Goal: Transaction & Acquisition: Purchase product/service

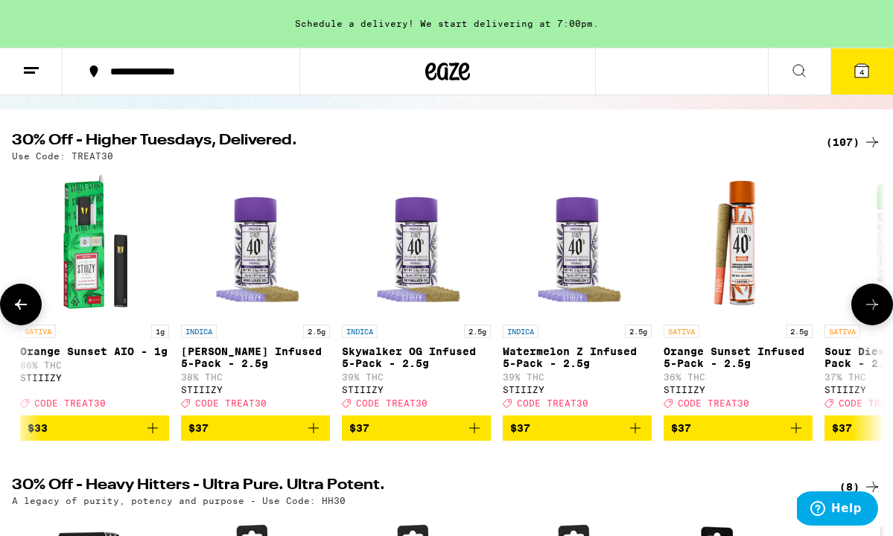
scroll to position [0, 12210]
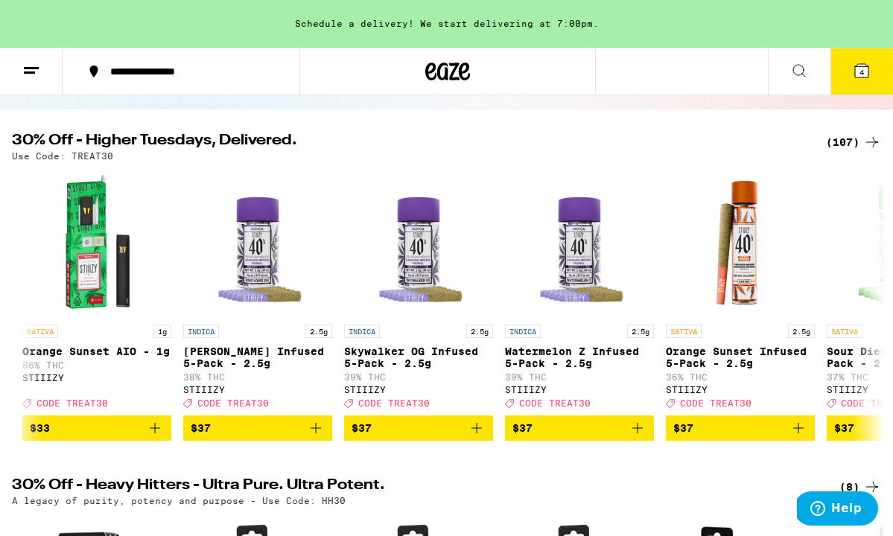
click at [868, 71] on icon at bounding box center [861, 70] width 13 height 13
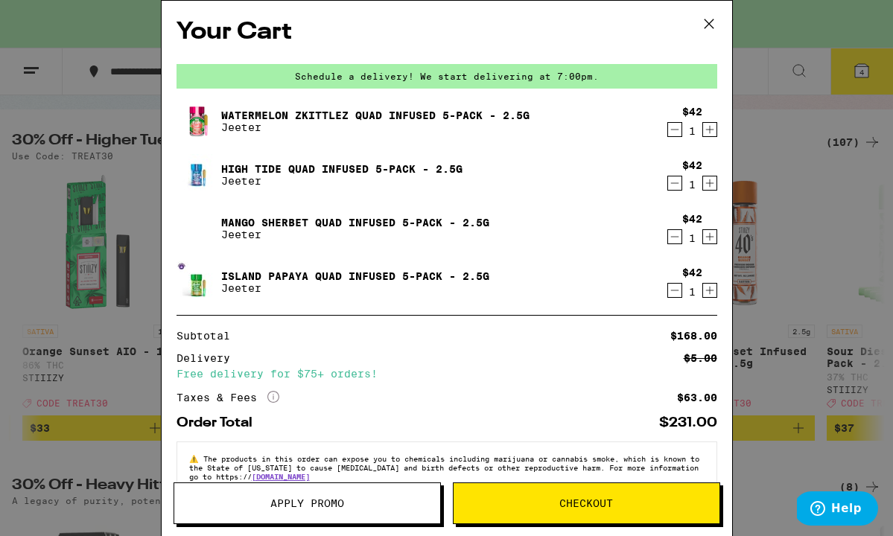
click at [674, 129] on icon "Decrement" at bounding box center [674, 130] width 13 height 18
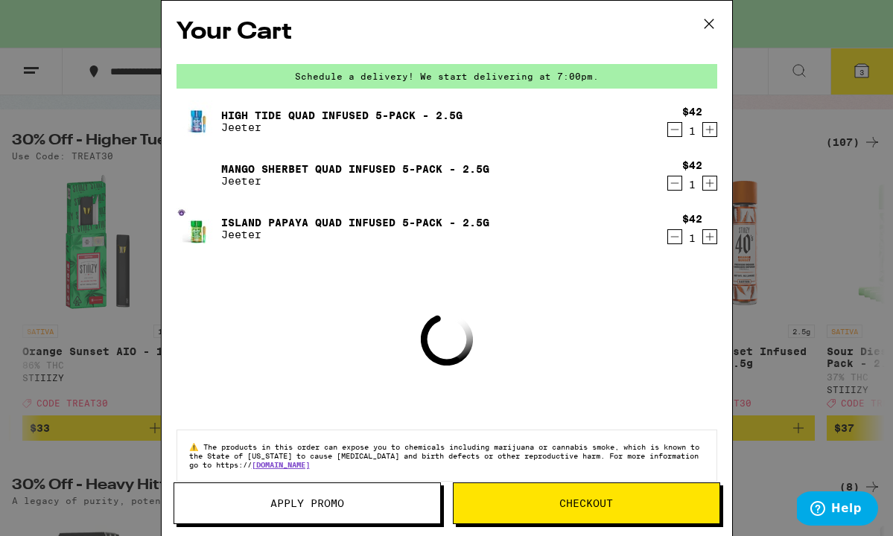
click at [674, 129] on icon "Decrement" at bounding box center [674, 130] width 13 height 18
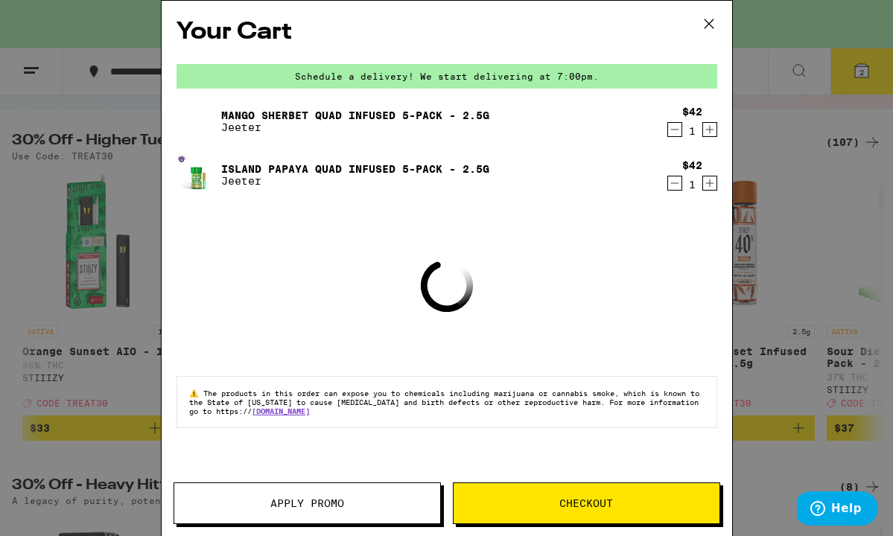
click at [674, 129] on icon "Decrement" at bounding box center [674, 130] width 13 height 18
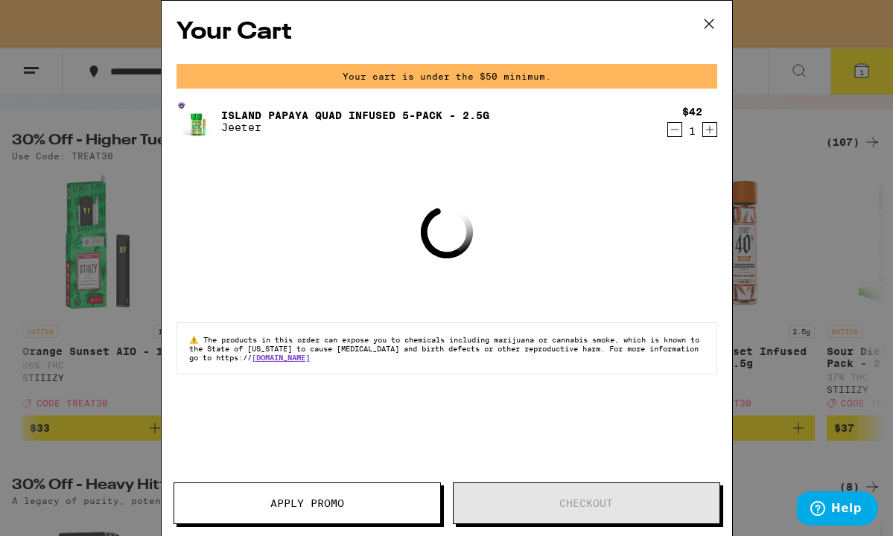
click at [674, 129] on icon "Decrement" at bounding box center [674, 130] width 13 height 18
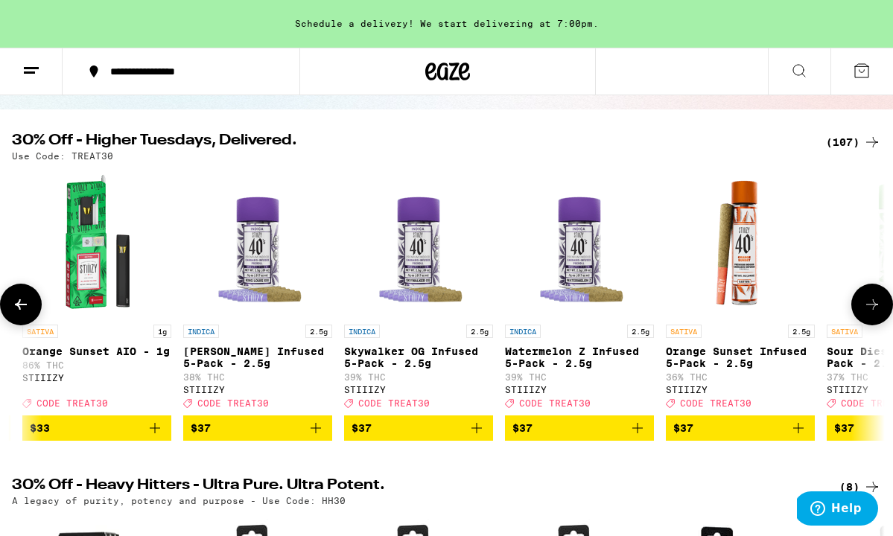
click at [312, 433] on icon "Add to bag" at bounding box center [316, 428] width 18 height 18
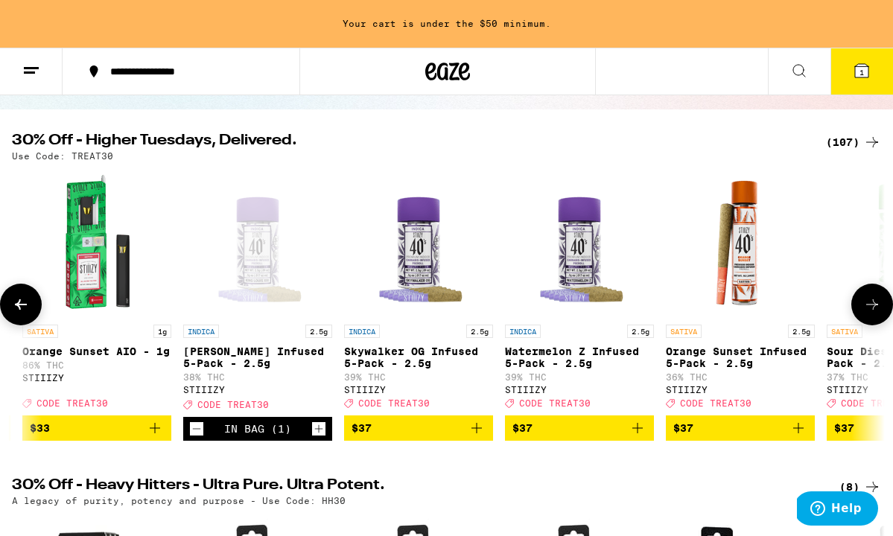
click at [469, 437] on icon "Add to bag" at bounding box center [477, 428] width 18 height 18
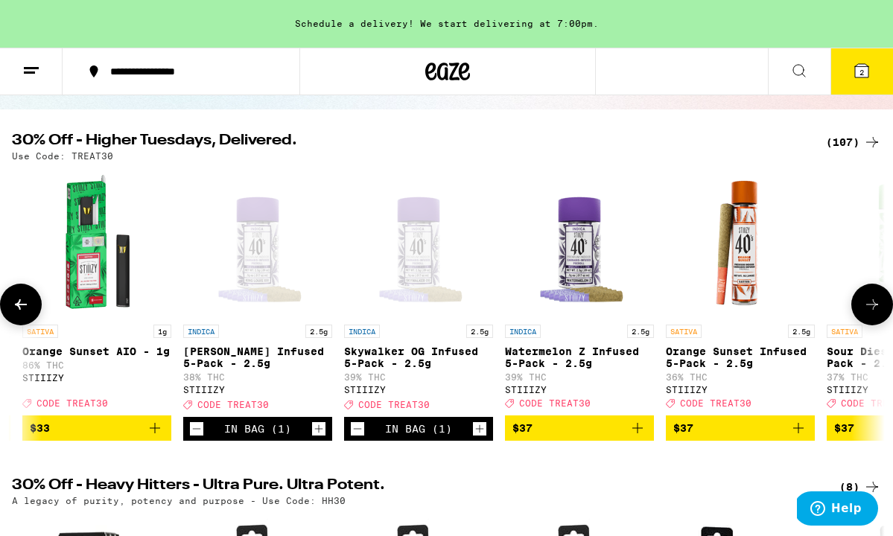
click at [631, 435] on icon "Add to bag" at bounding box center [637, 428] width 18 height 18
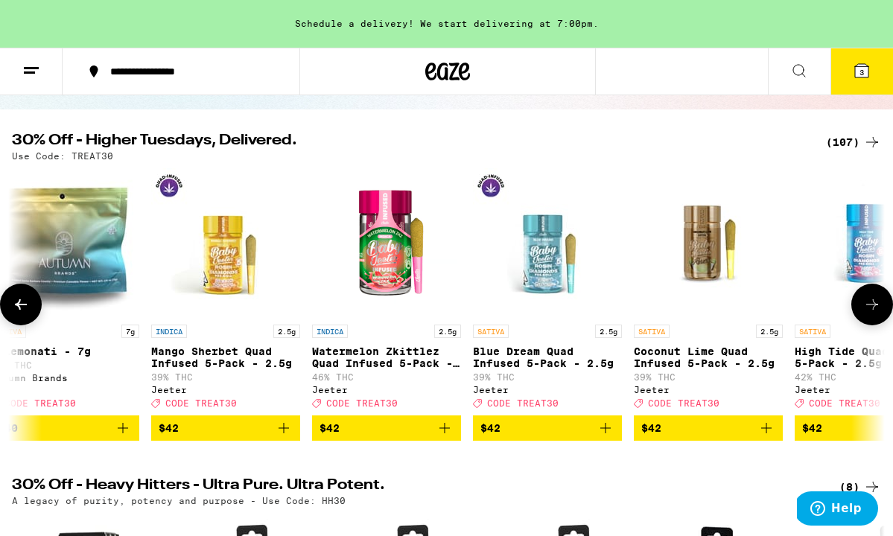
scroll to position [0, 14335]
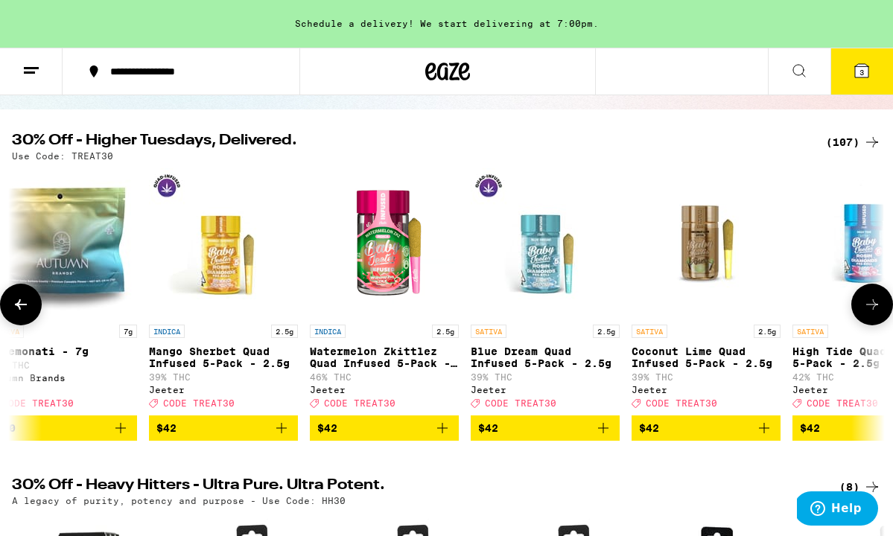
click at [442, 433] on icon "Add to bag" at bounding box center [442, 428] width 10 height 10
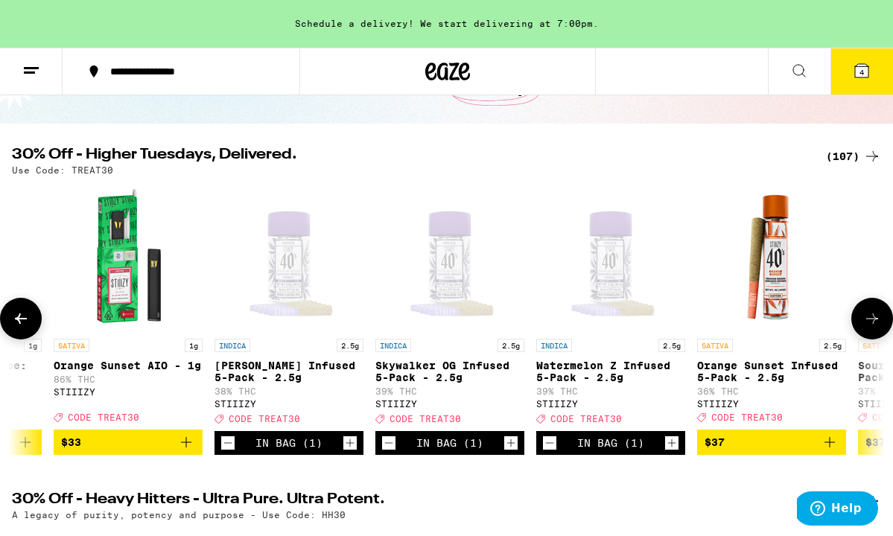
scroll to position [0, 12185]
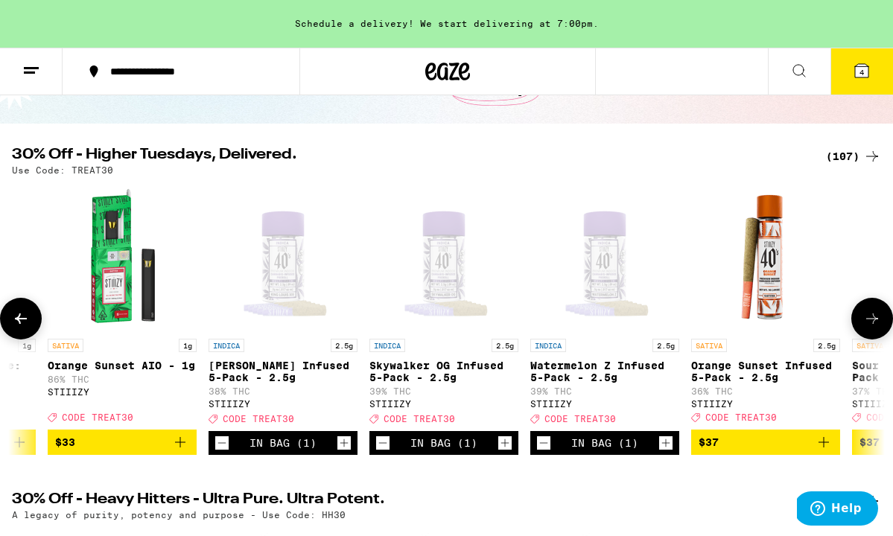
click at [386, 450] on icon "Decrement" at bounding box center [382, 443] width 13 height 18
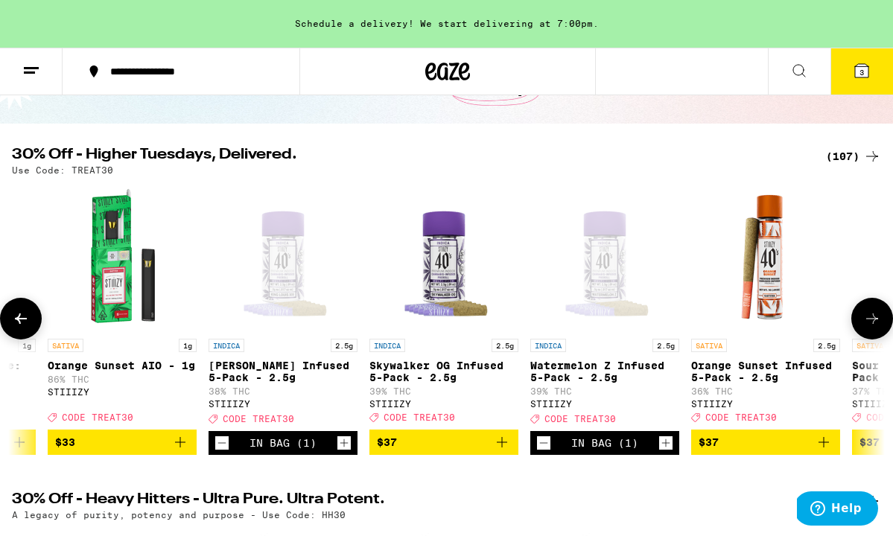
click at [506, 451] on icon "Add to bag" at bounding box center [502, 442] width 18 height 18
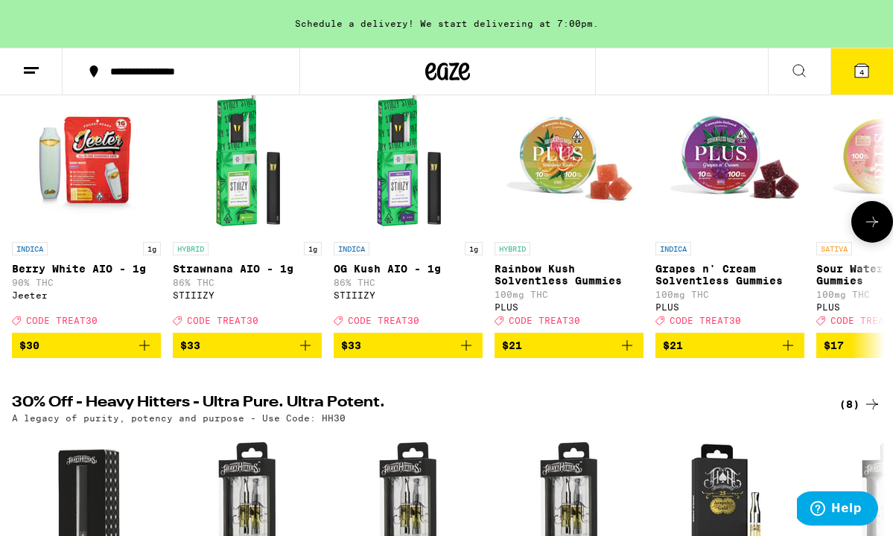
scroll to position [0, 0]
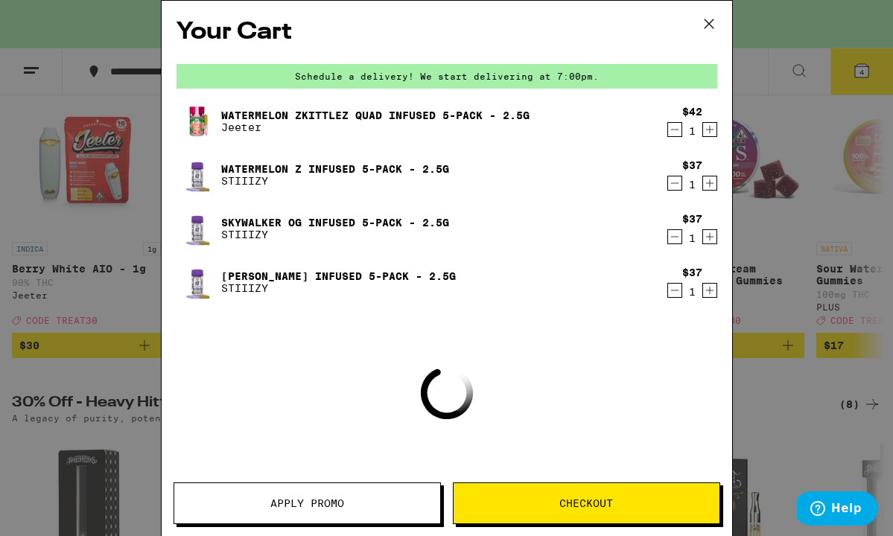
scroll to position [130, 0]
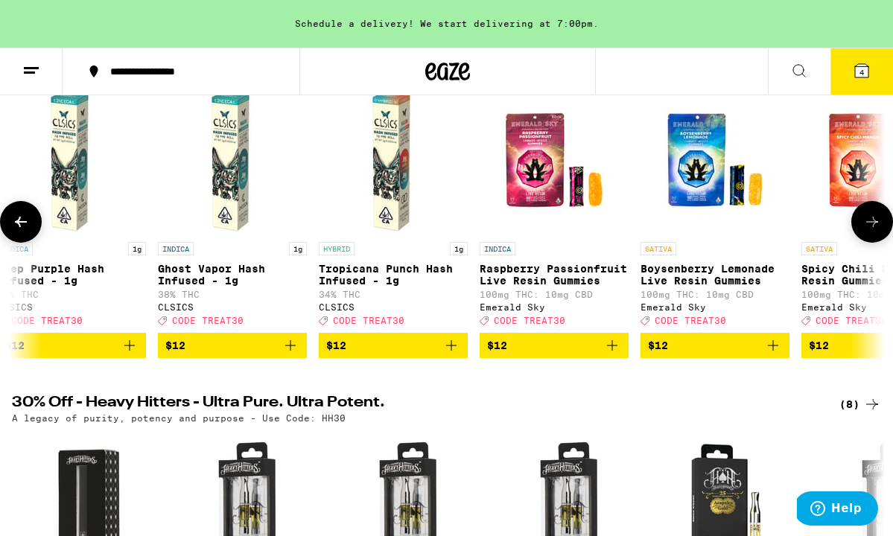
scroll to position [0, 2910]
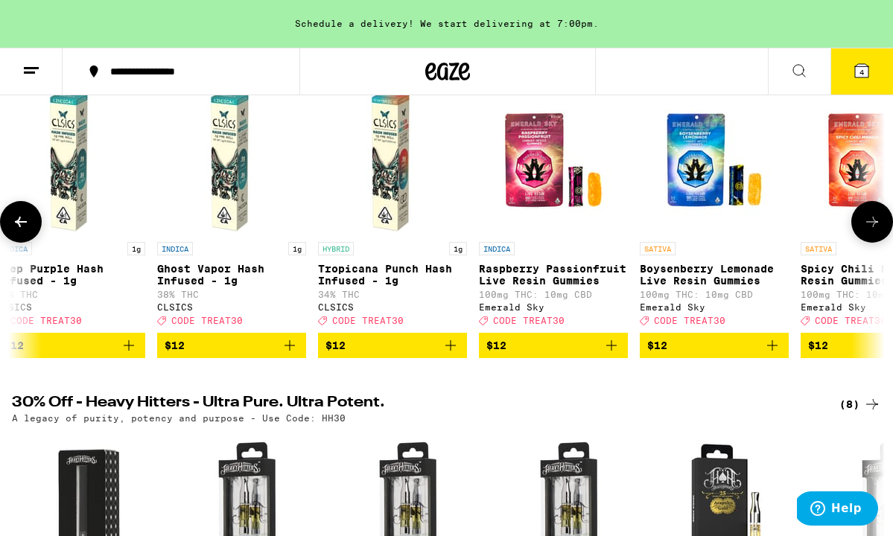
click at [232, 272] on p "Ghost Vapor Hash Infused - 1g" at bounding box center [231, 275] width 149 height 24
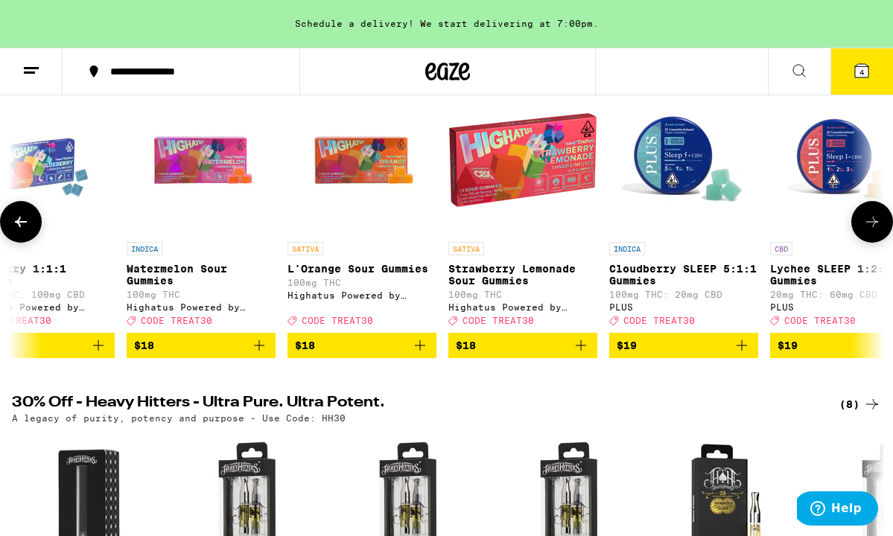
scroll to position [0, 4348]
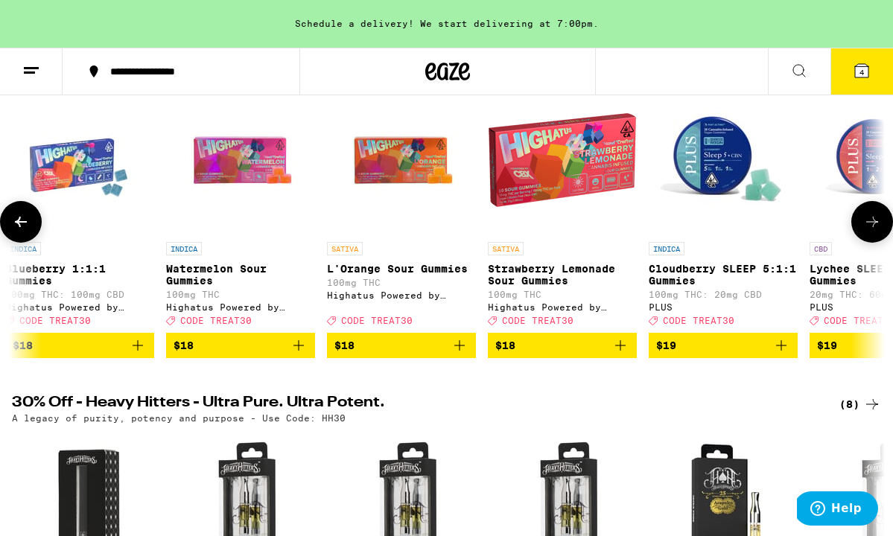
click at [299, 351] on icon "Add to bag" at bounding box center [298, 345] width 10 height 10
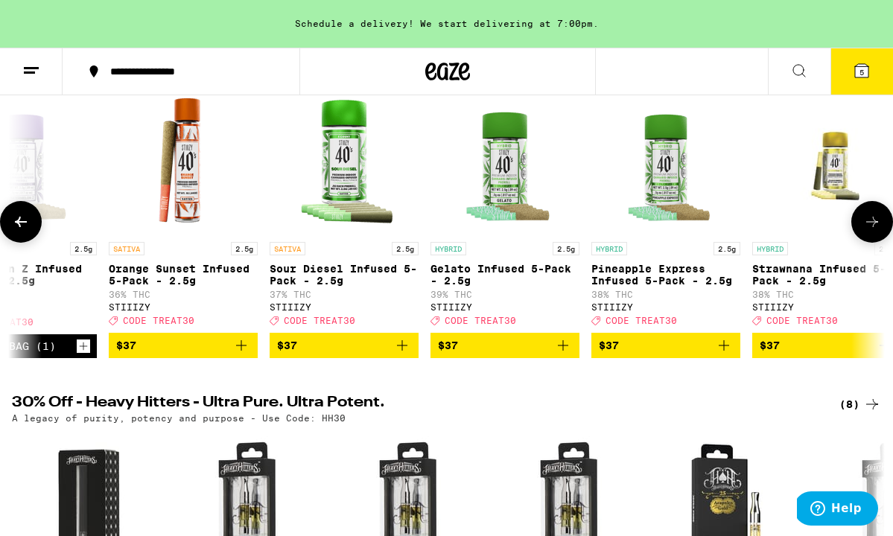
scroll to position [0, 12768]
click at [400, 354] on icon "Add to bag" at bounding box center [401, 345] width 18 height 18
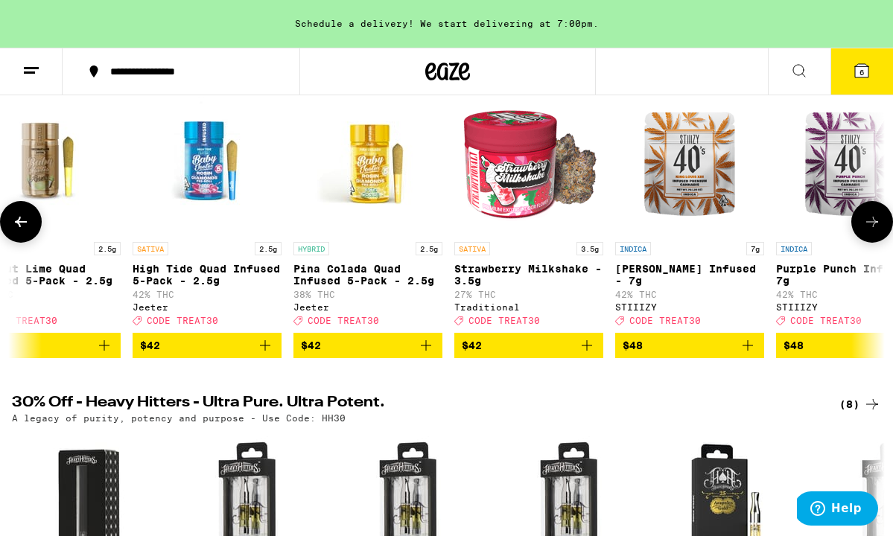
scroll to position [0, 14993]
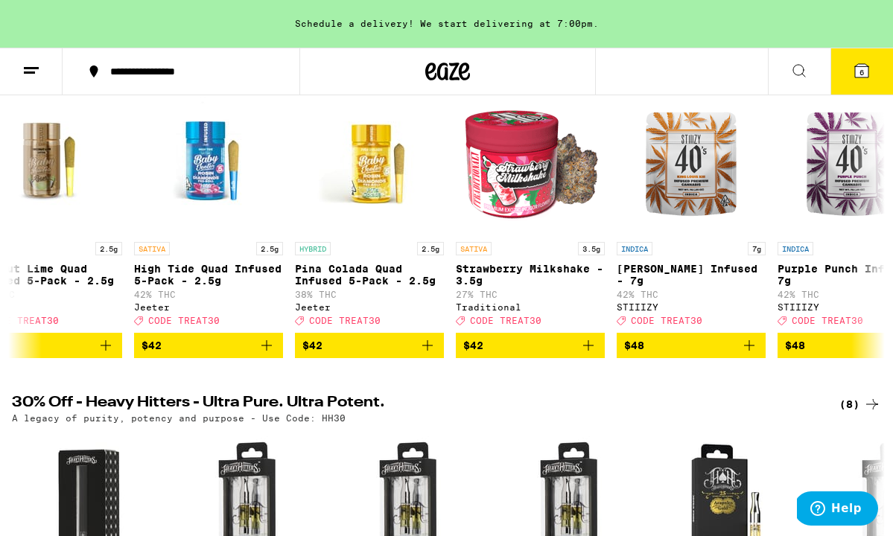
click at [872, 74] on button "6" at bounding box center [861, 71] width 63 height 46
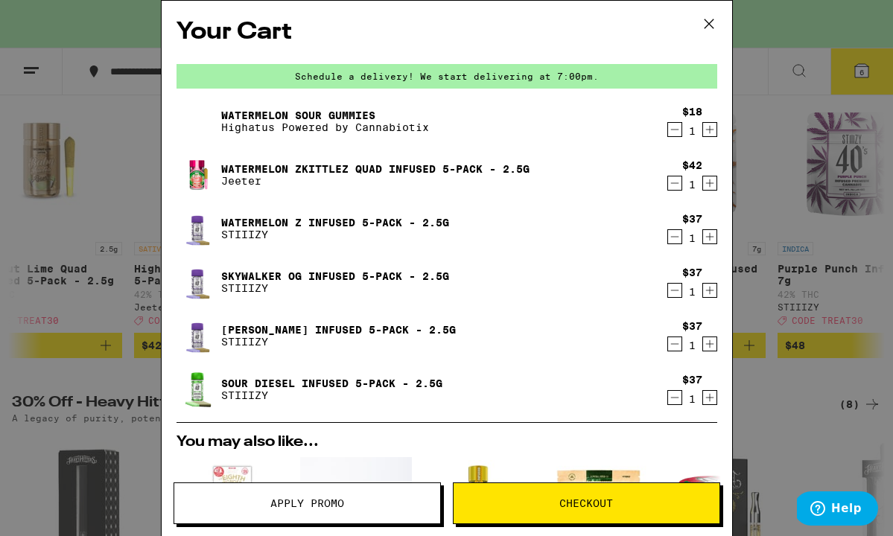
click at [389, 501] on span "Apply Promo" at bounding box center [307, 503] width 266 height 10
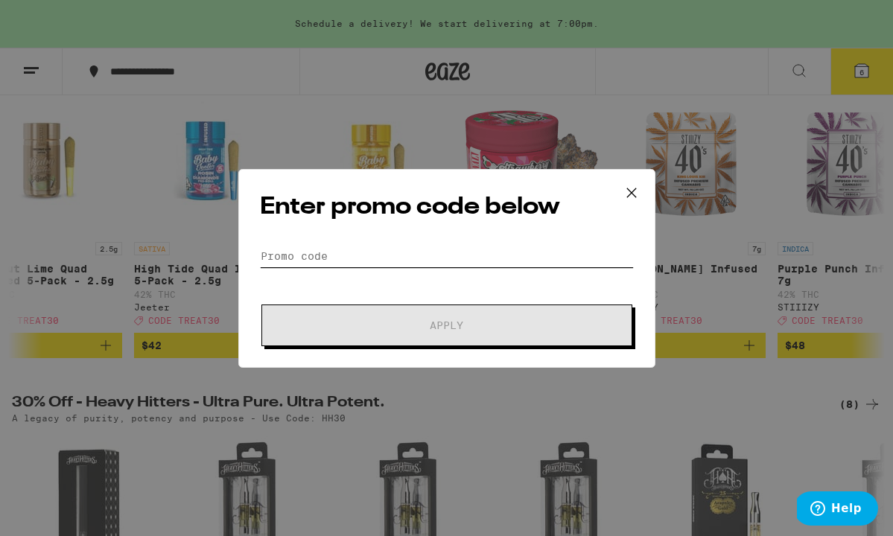
click at [334, 254] on input "Promo Code" at bounding box center [447, 256] width 374 height 22
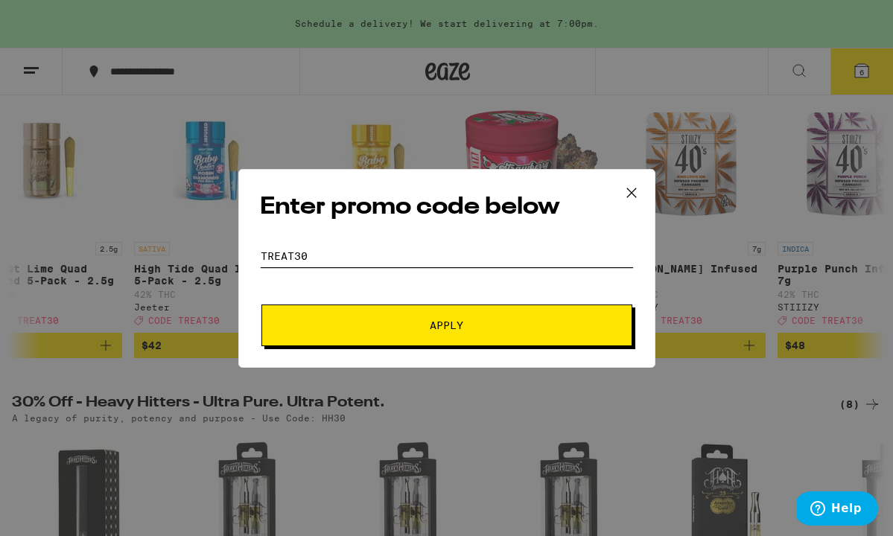
type input "treat30"
click at [433, 326] on span "Apply" at bounding box center [446, 325] width 33 height 10
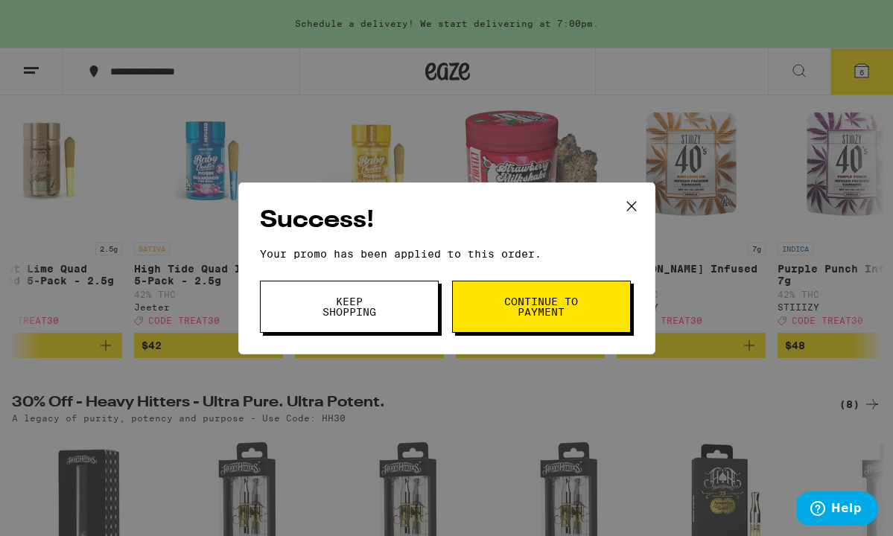
click at [564, 308] on span "Continue to payment" at bounding box center [541, 306] width 76 height 21
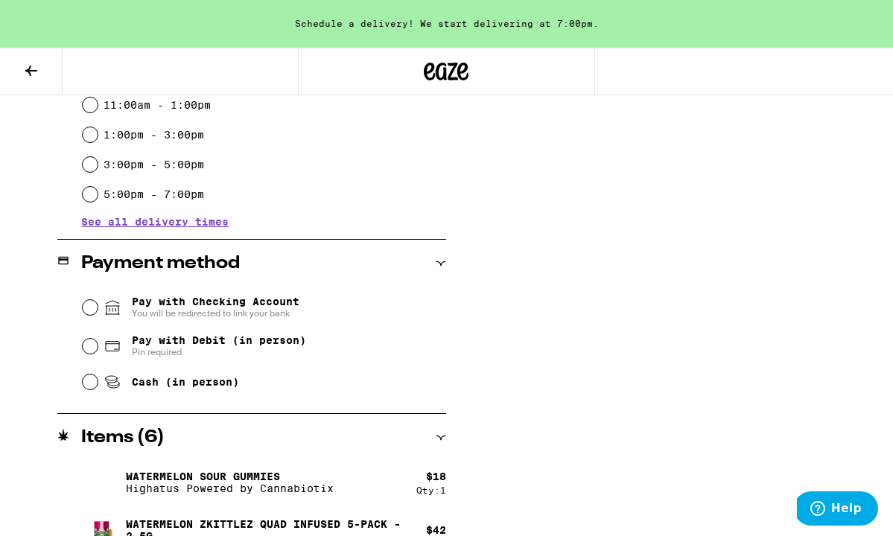
scroll to position [486, 0]
click at [86, 197] on input "5:00pm - 7:00pm" at bounding box center [90, 194] width 15 height 15
radio input "true"
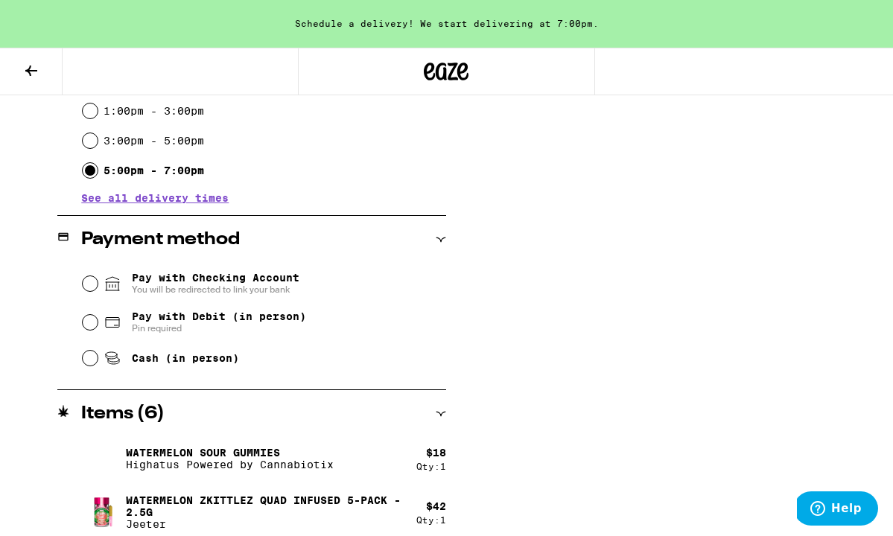
scroll to position [538, 0]
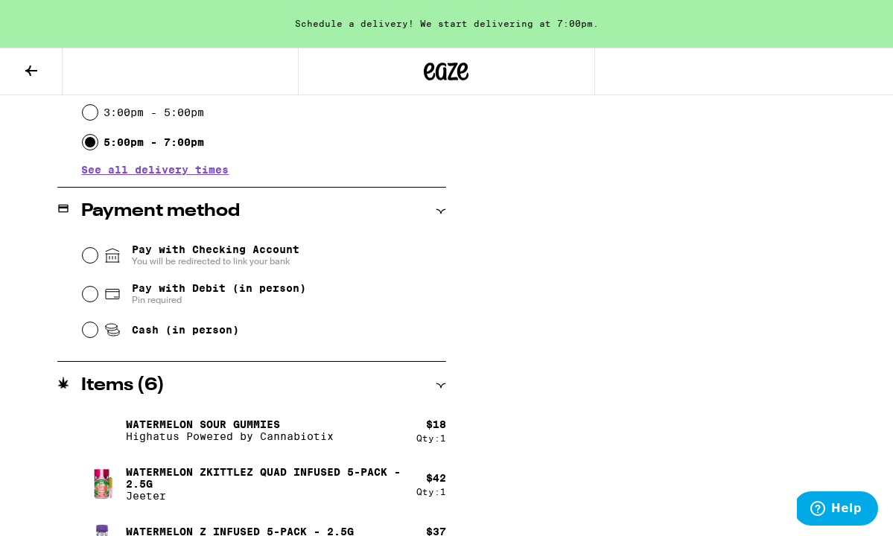
click at [86, 329] on input "Cash (in person)" at bounding box center [90, 329] width 15 height 15
radio input "true"
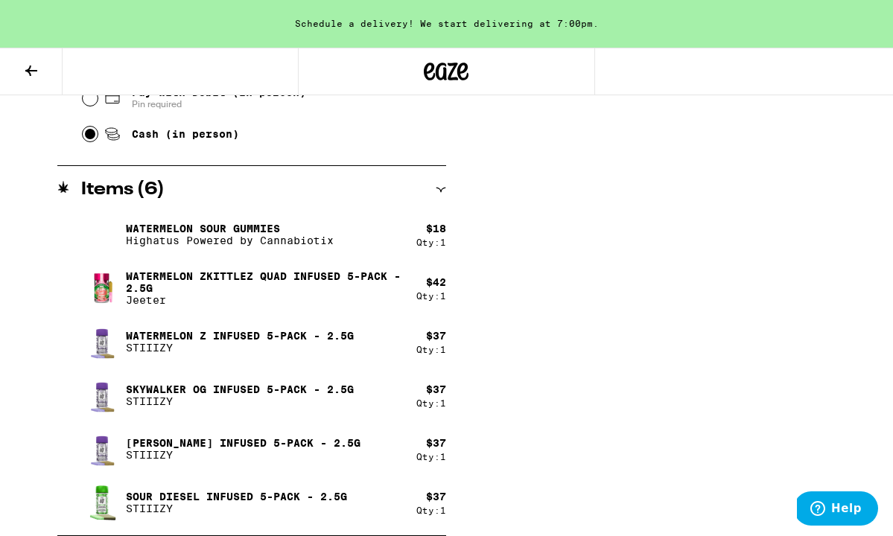
scroll to position [734, 0]
click at [177, 504] on p "STIIIZY" at bounding box center [236, 508] width 221 height 12
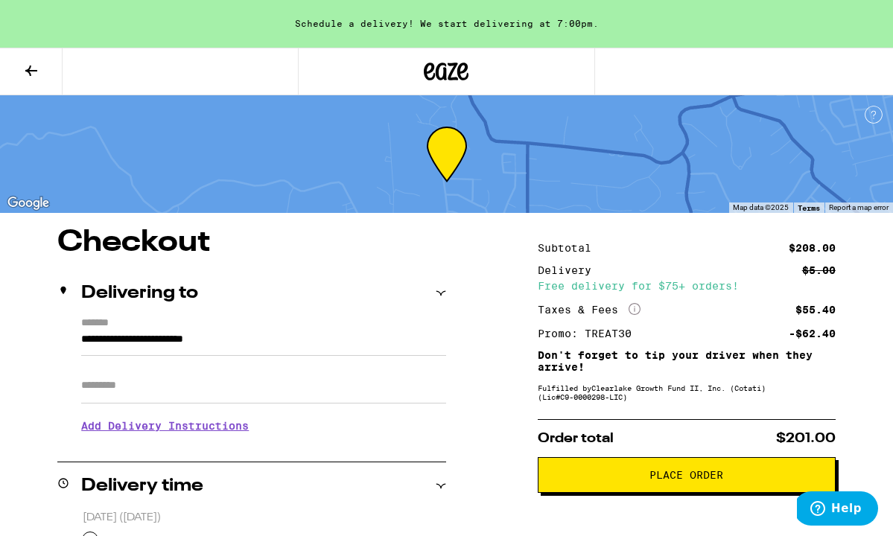
scroll to position [0, 0]
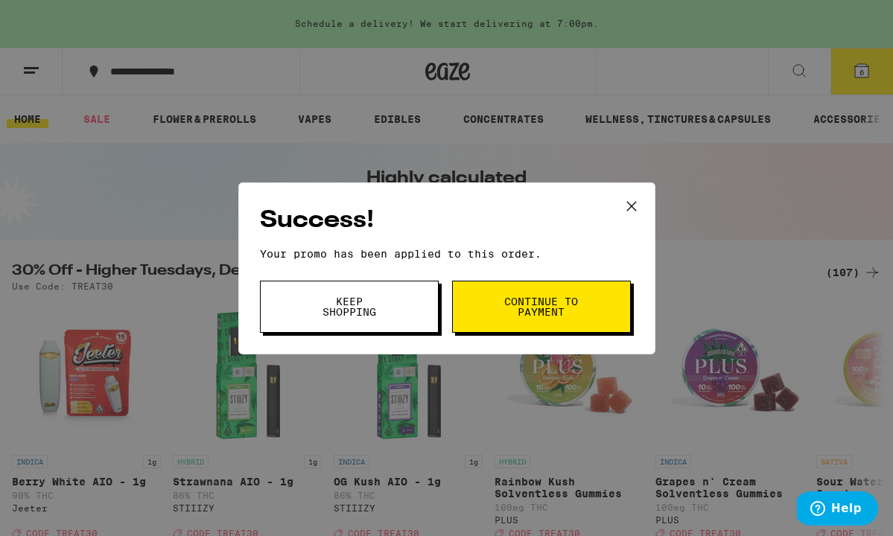
click at [401, 301] on button "Keep Shopping" at bounding box center [349, 307] width 179 height 52
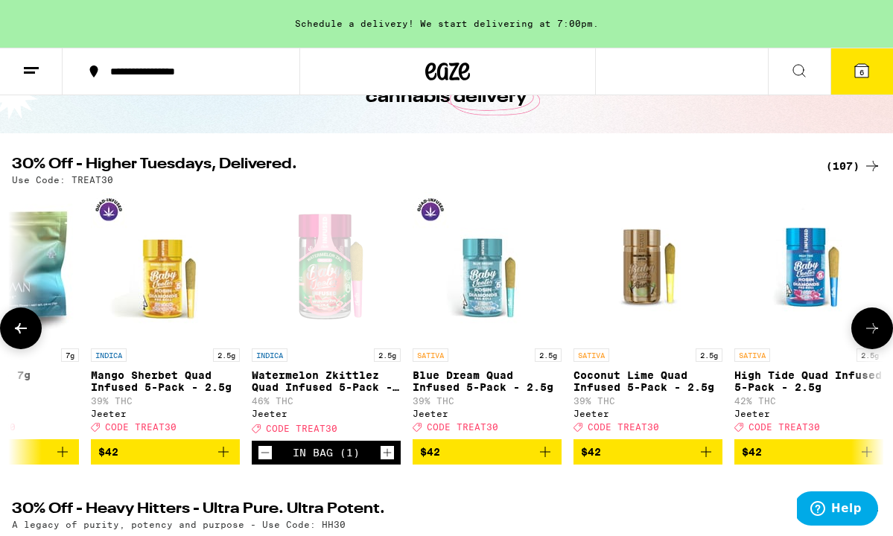
scroll to position [0, 14392]
click at [476, 392] on p "Blue Dream Quad Infused 5-Pack - 2.5g" at bounding box center [487, 381] width 149 height 24
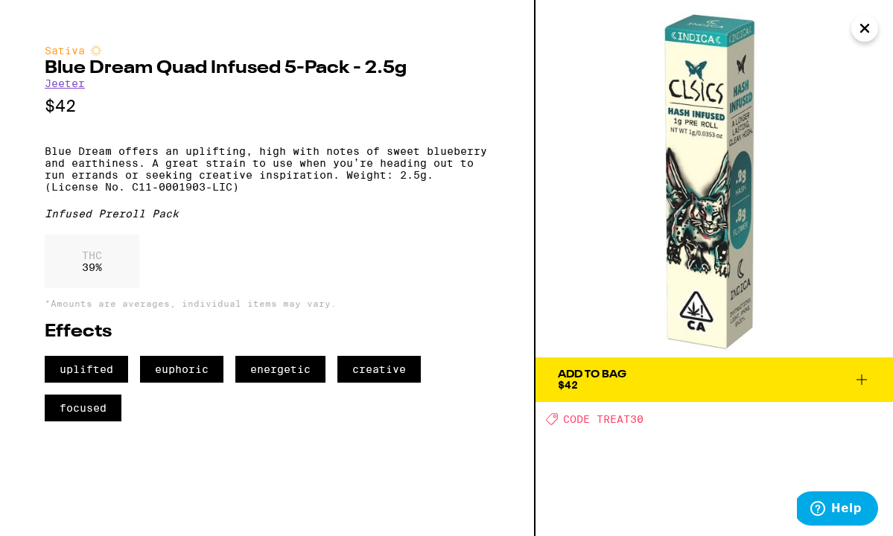
click at [684, 368] on button "Add To Bag $42" at bounding box center [713, 379] width 357 height 45
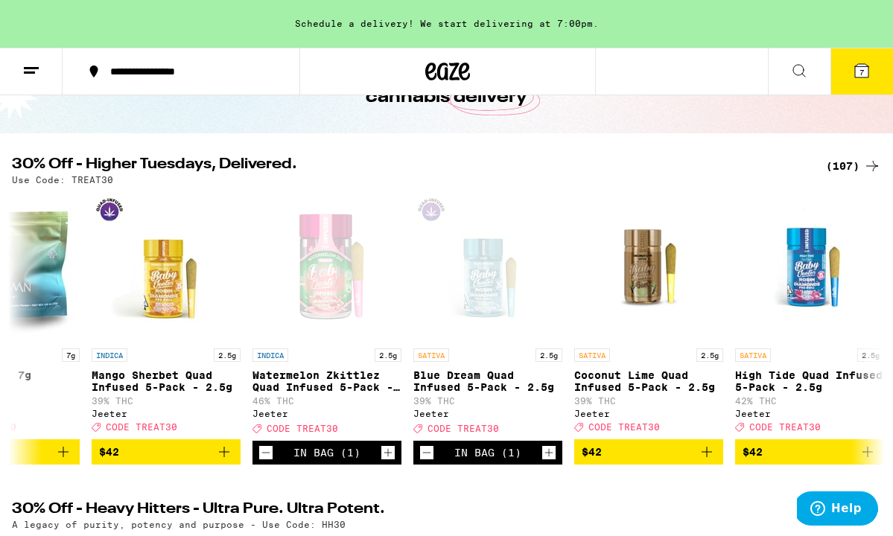
click at [871, 76] on button "7" at bounding box center [861, 71] width 63 height 46
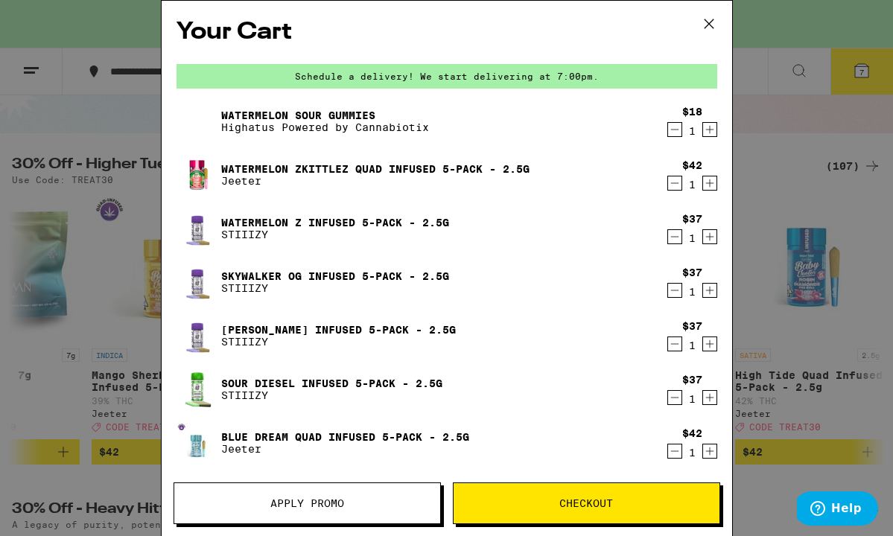
click at [564, 500] on span "Checkout" at bounding box center [586, 503] width 54 height 10
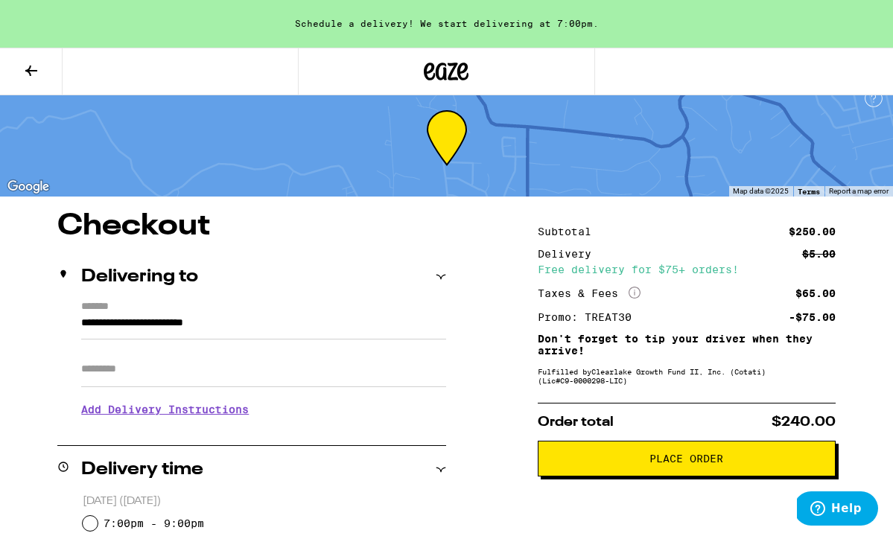
scroll to position [18, 0]
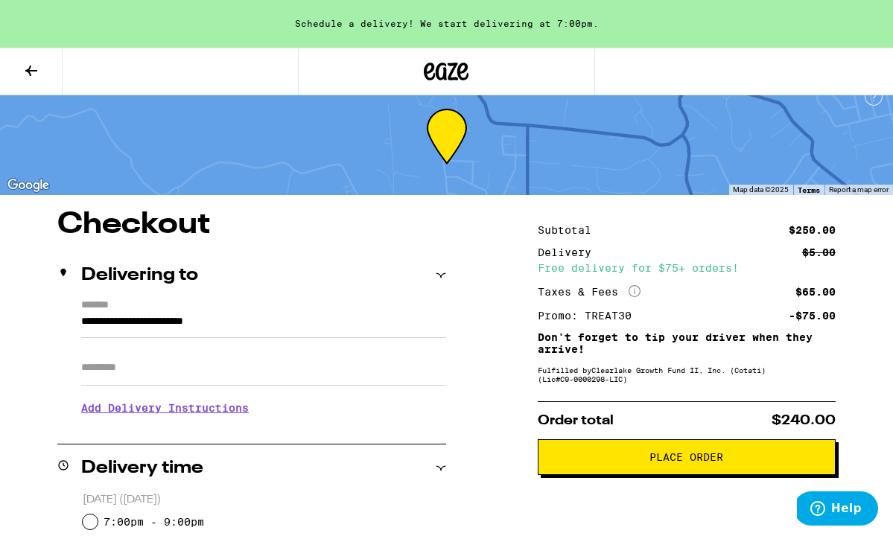
click at [28, 68] on icon at bounding box center [31, 71] width 18 height 18
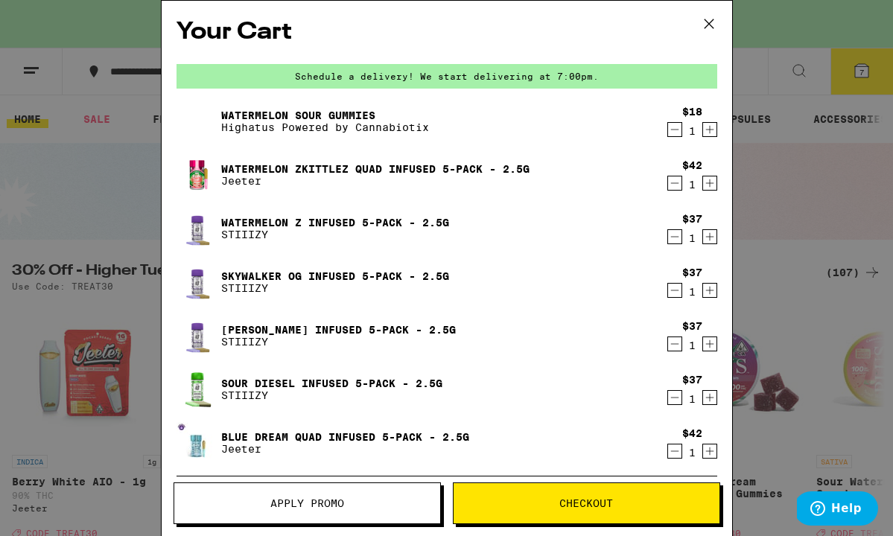
click at [324, 498] on span "Apply Promo" at bounding box center [307, 503] width 74 height 10
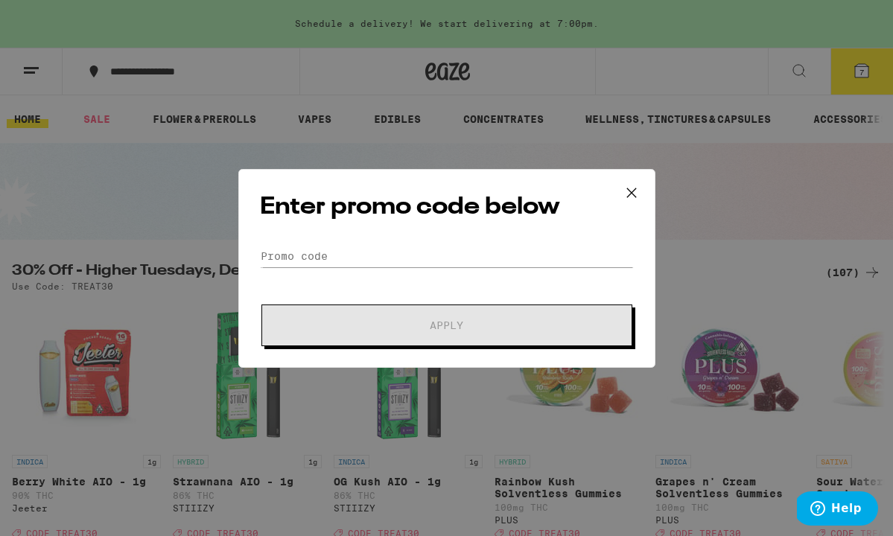
click at [423, 242] on div "Enter promo code below Promo Code Apply" at bounding box center [446, 268] width 417 height 199
click at [384, 264] on input "Promo Code" at bounding box center [447, 256] width 374 height 22
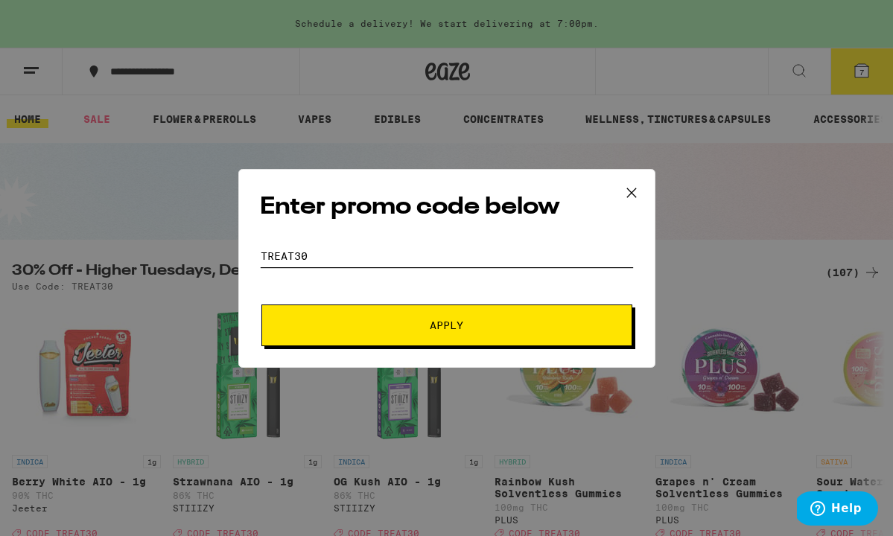
type input "treat30"
click at [440, 331] on span "Apply" at bounding box center [446, 325] width 33 height 10
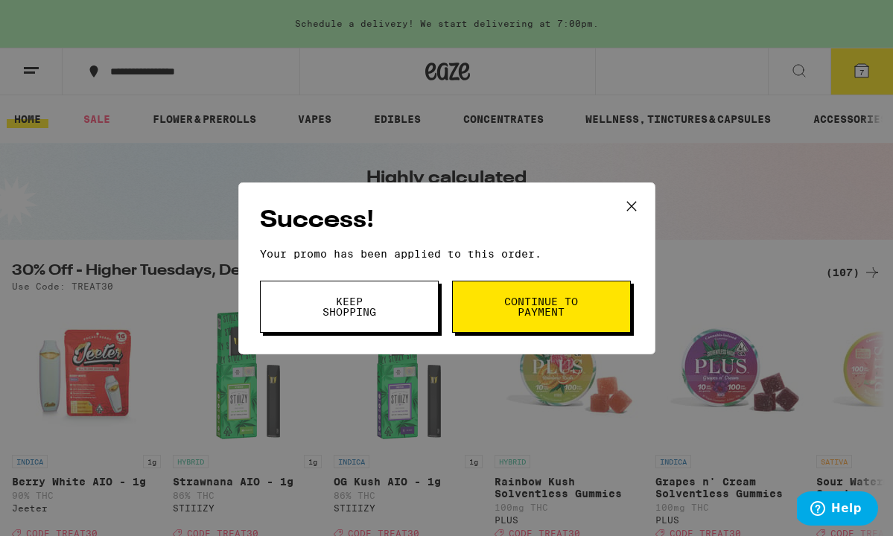
click at [553, 307] on span "Continue to payment" at bounding box center [541, 306] width 76 height 21
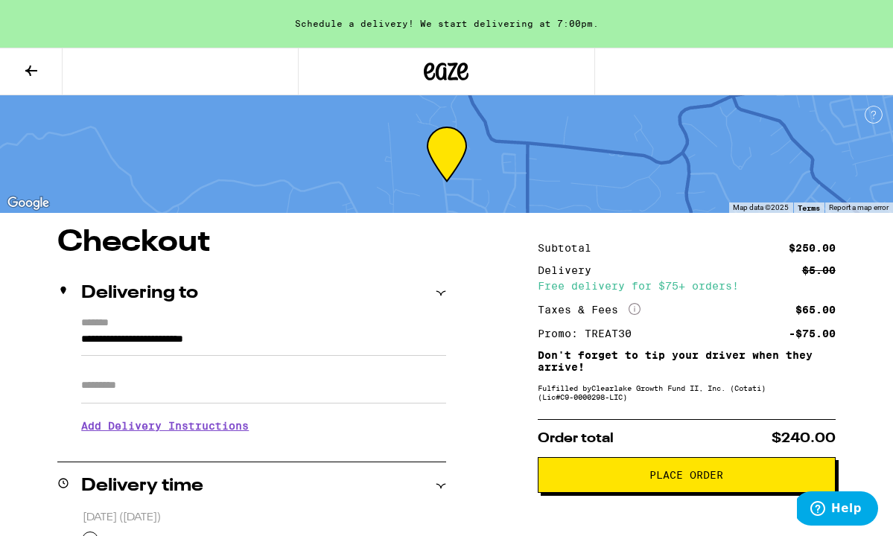
click at [28, 70] on icon at bounding box center [31, 71] width 12 height 10
